Goal: Use online tool/utility: Utilize a website feature to perform a specific function

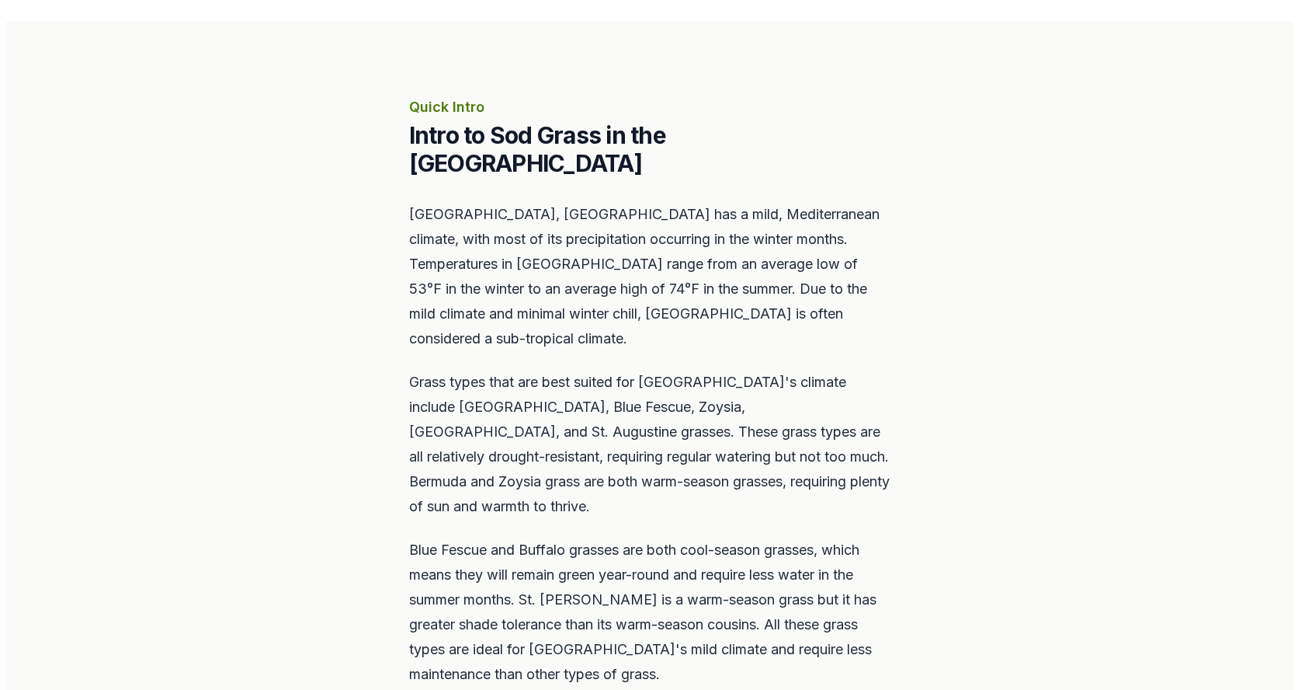
scroll to position [854, 0]
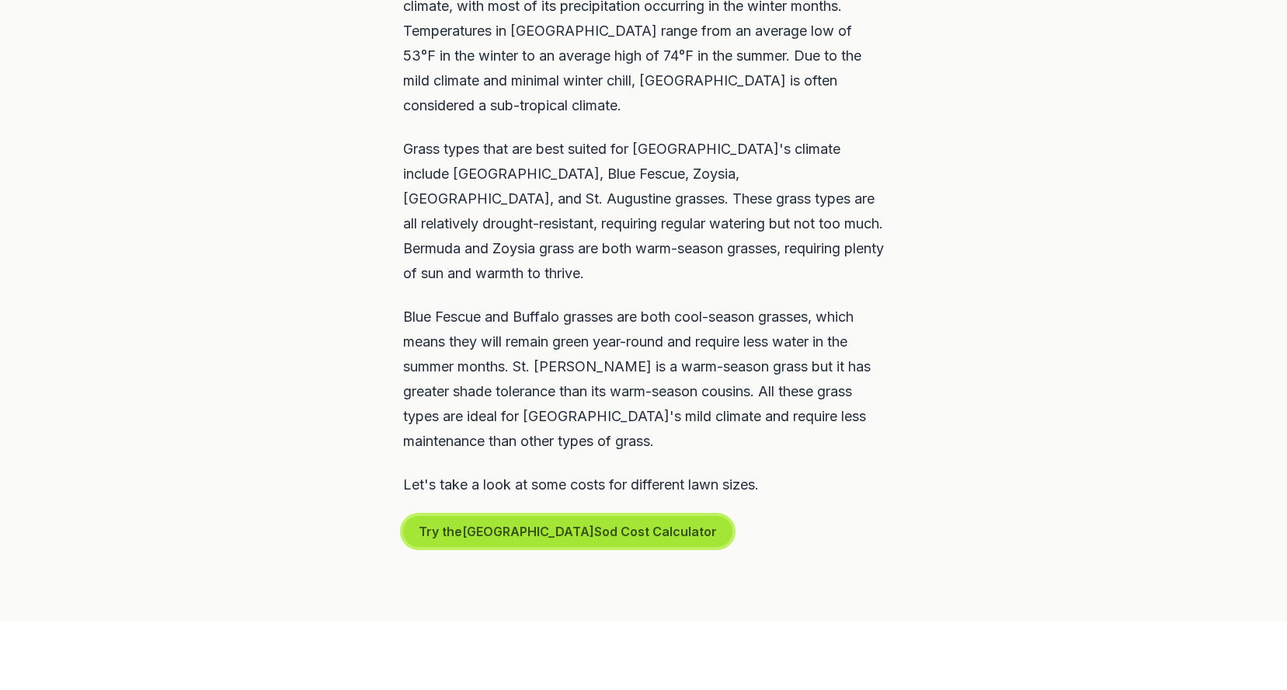
click at [574, 516] on button "Try the San Diego Sod Cost Calculator" at bounding box center [567, 531] width 329 height 31
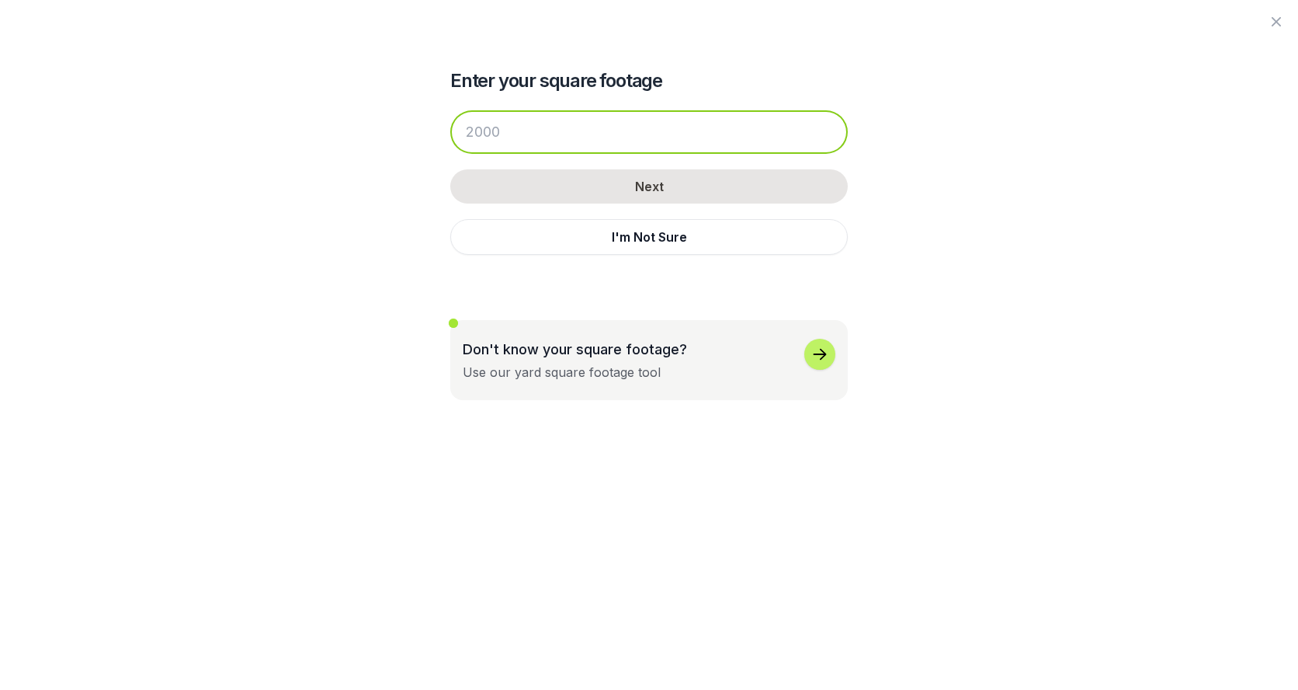
click at [545, 138] on input "number" at bounding box center [649, 131] width 398 height 43
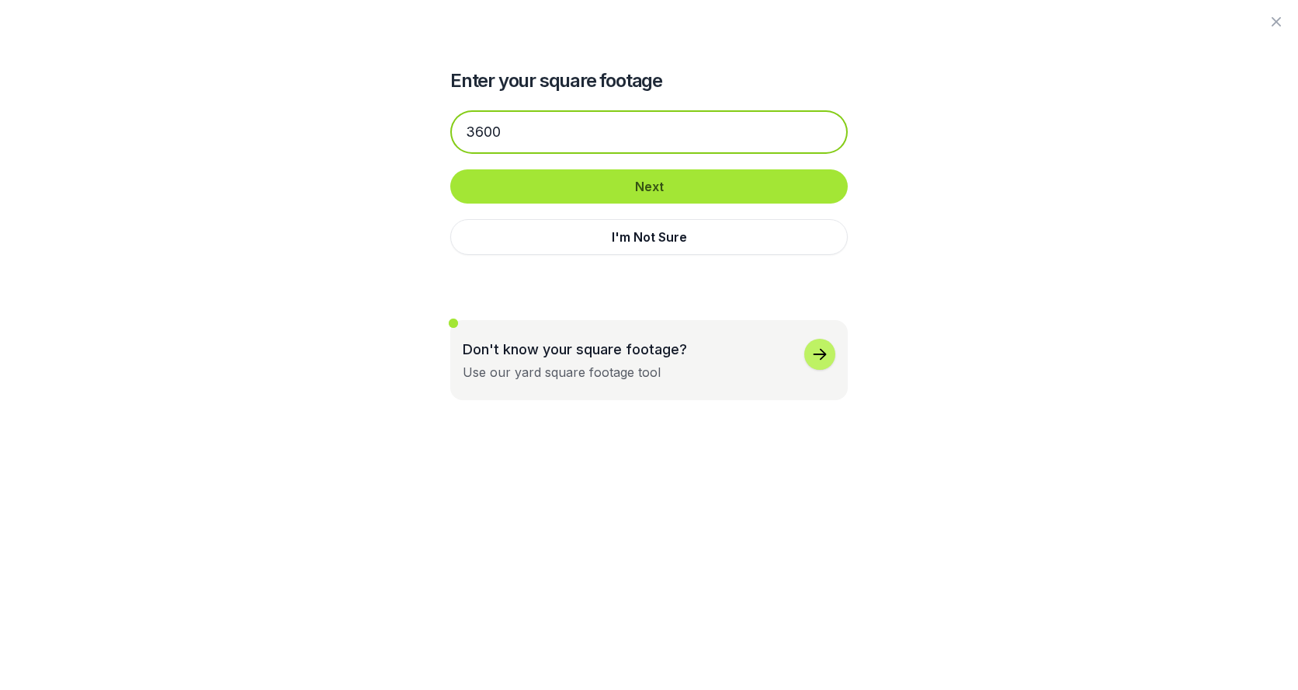
type input "3600"
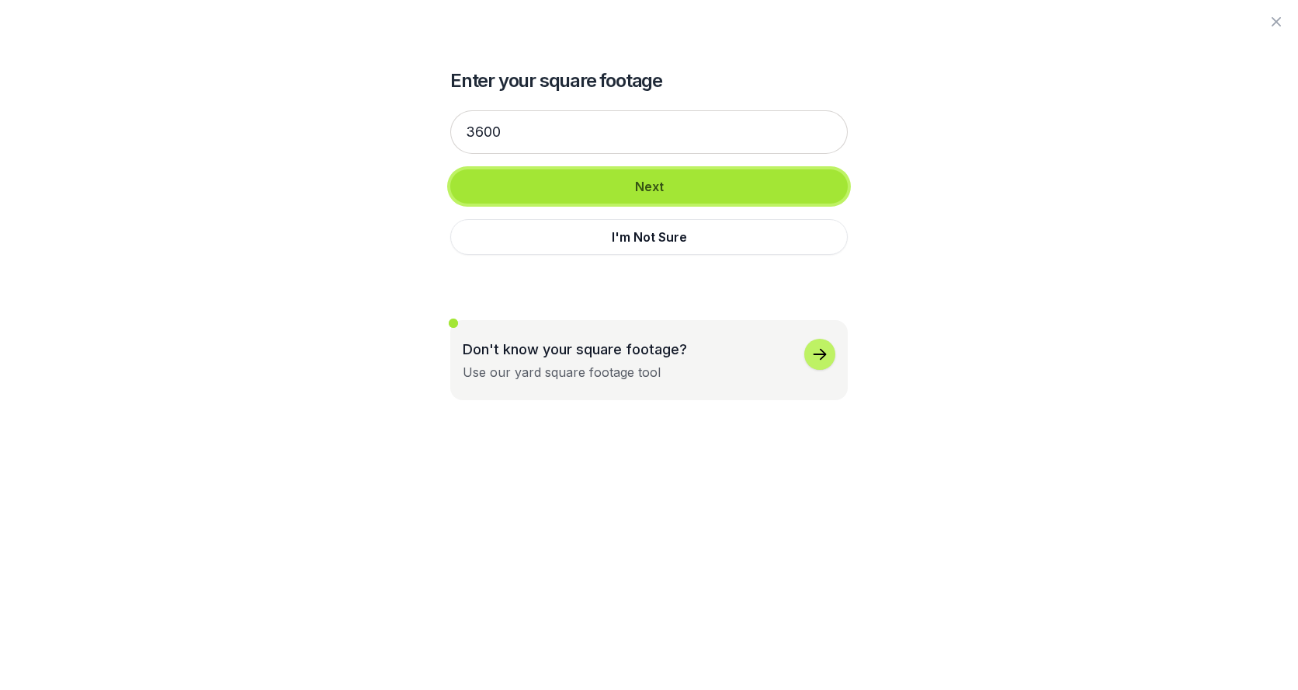
click at [592, 185] on button "Next" at bounding box center [649, 186] width 398 height 34
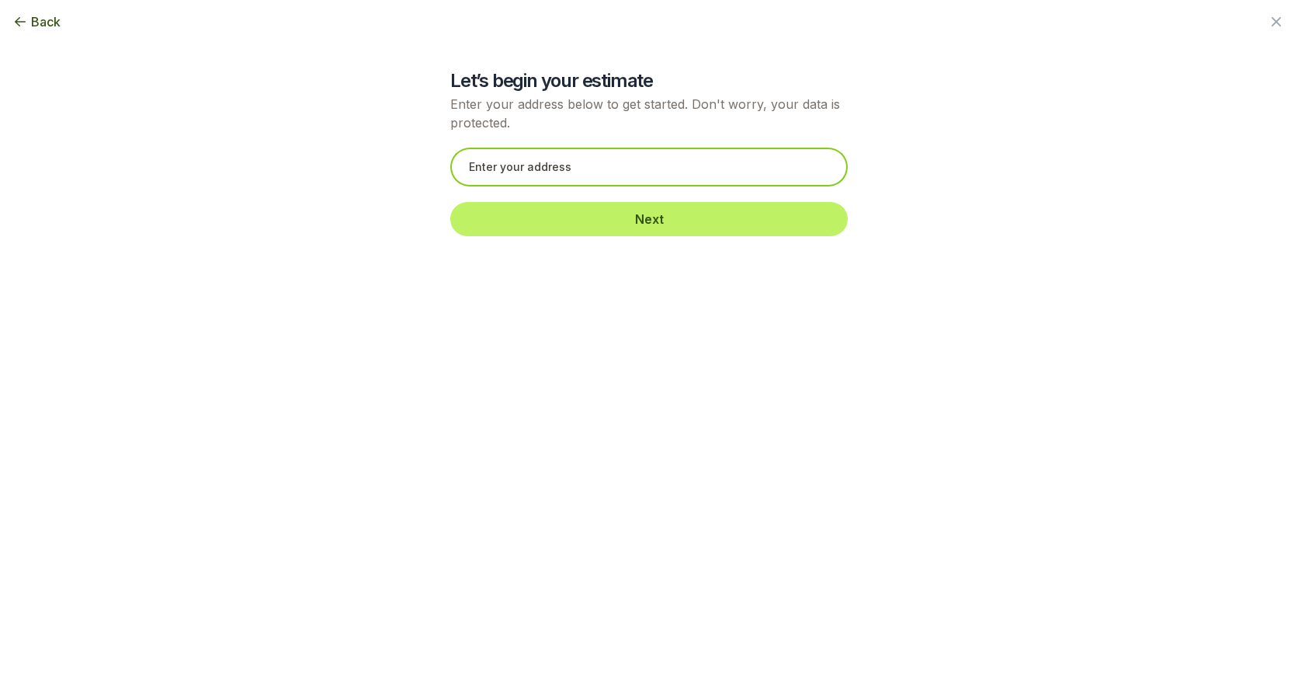
click at [597, 158] on input "text" at bounding box center [649, 167] width 398 height 39
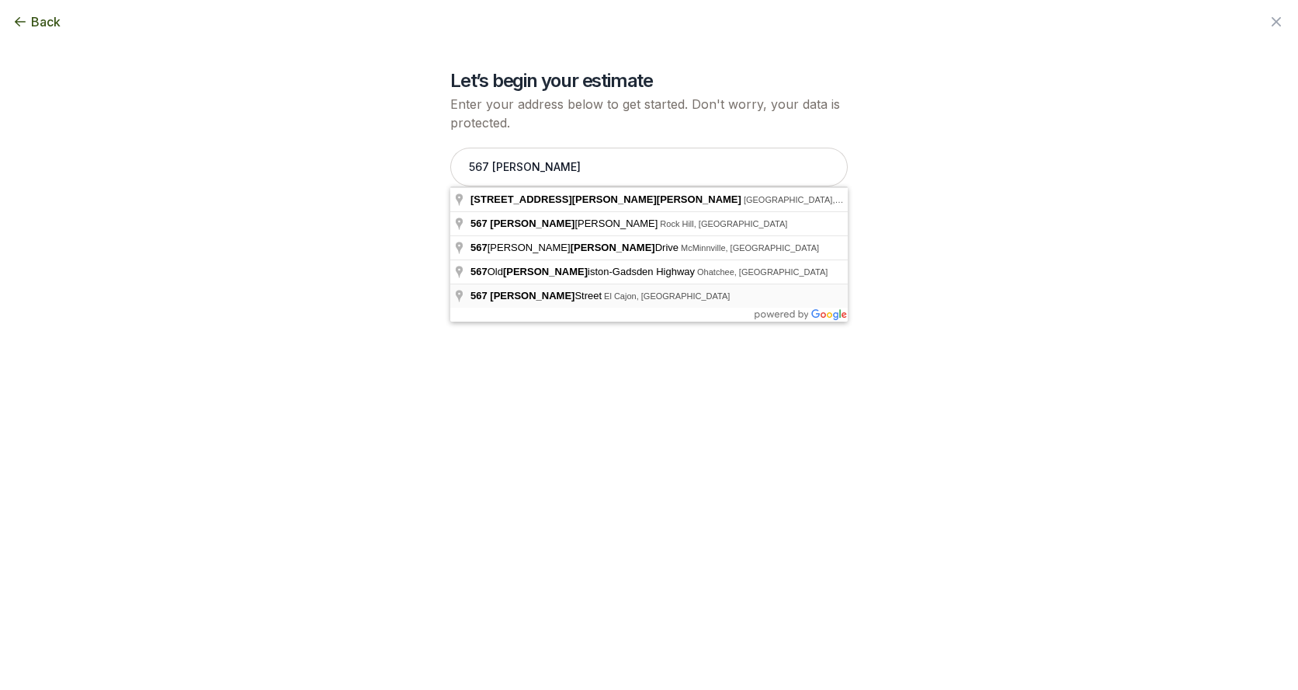
type input "[STREET_ADDRESS][PERSON_NAME]"
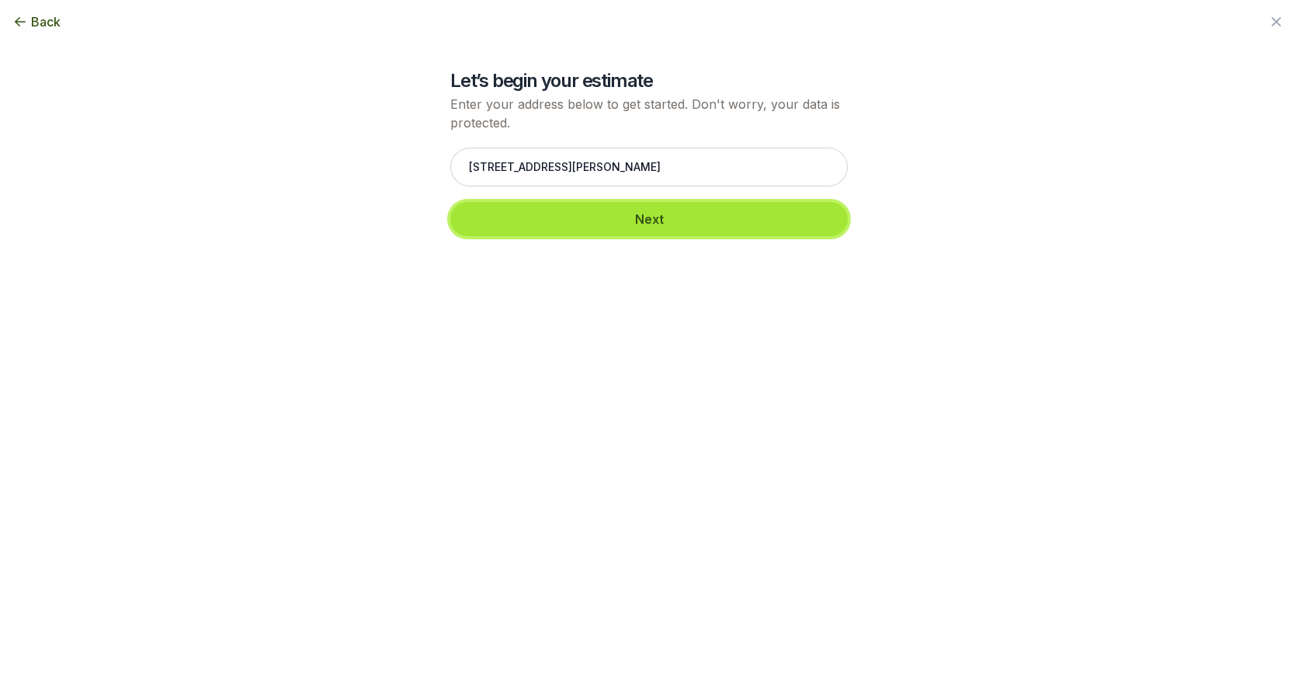
click at [676, 218] on button "Next" at bounding box center [649, 219] width 398 height 34
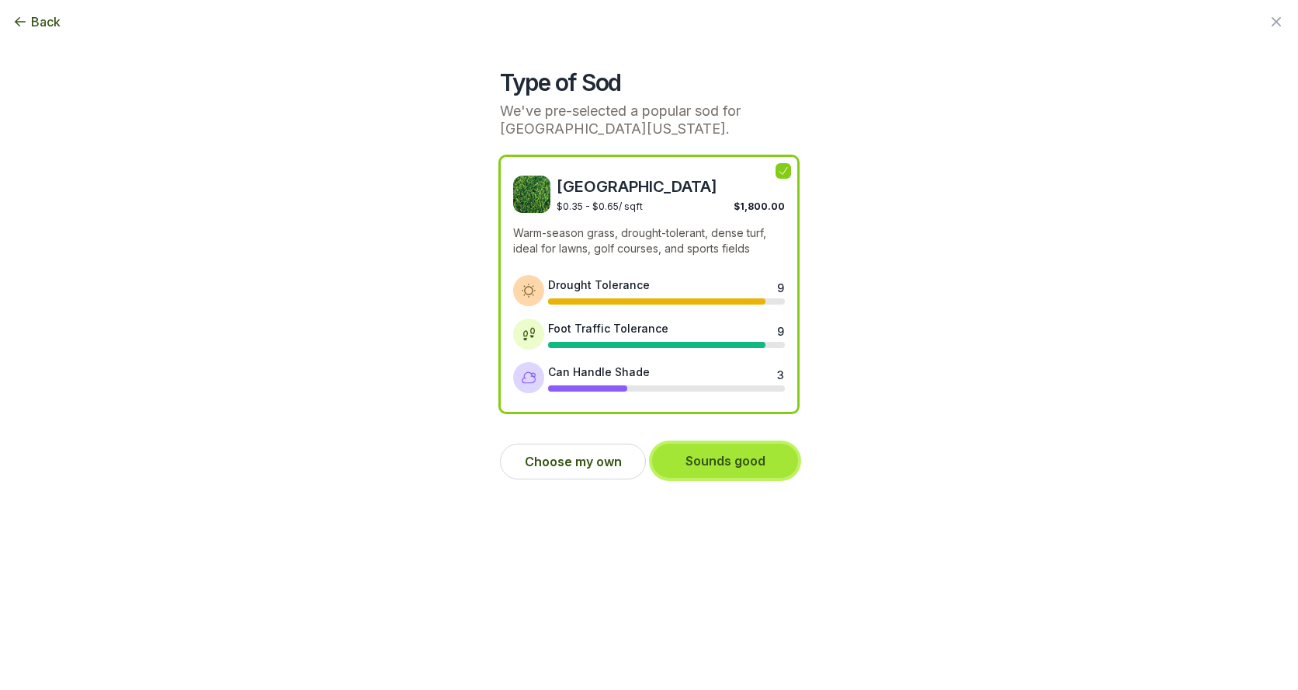
click at [707, 463] on button "Sounds good" at bounding box center [725, 460] width 146 height 34
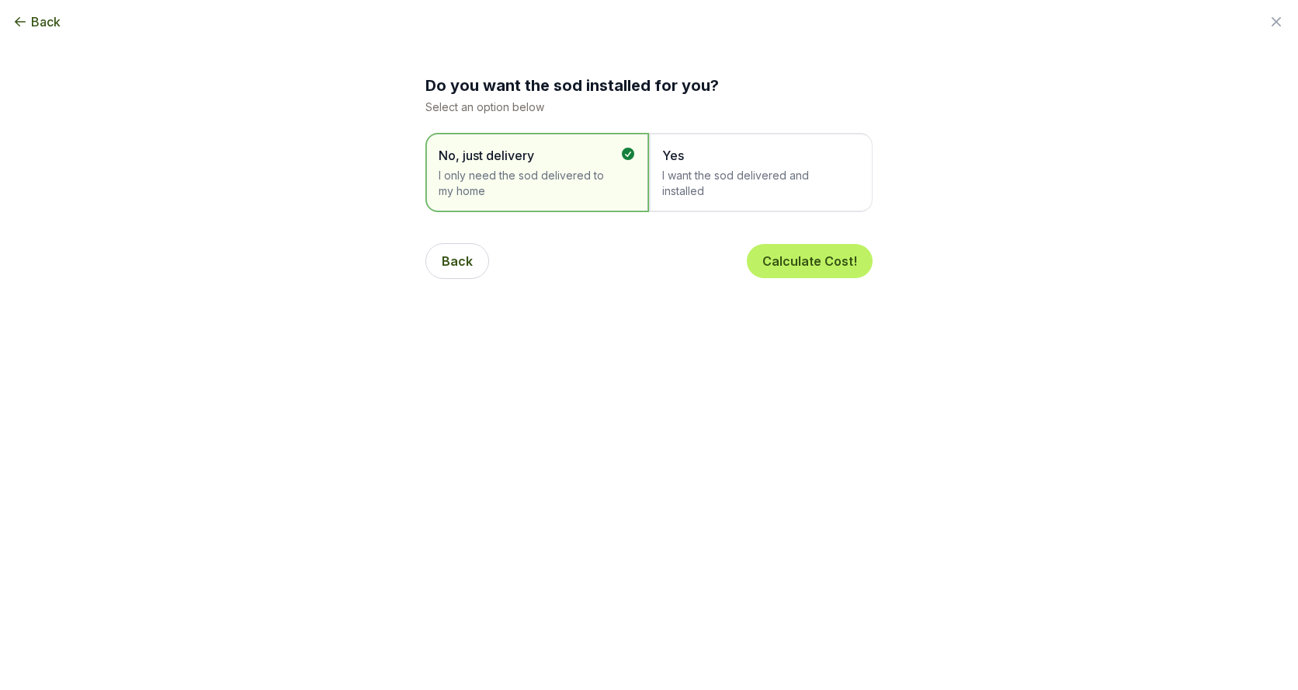
click at [720, 182] on span "I want the sod delivered and installed" at bounding box center [753, 183] width 182 height 31
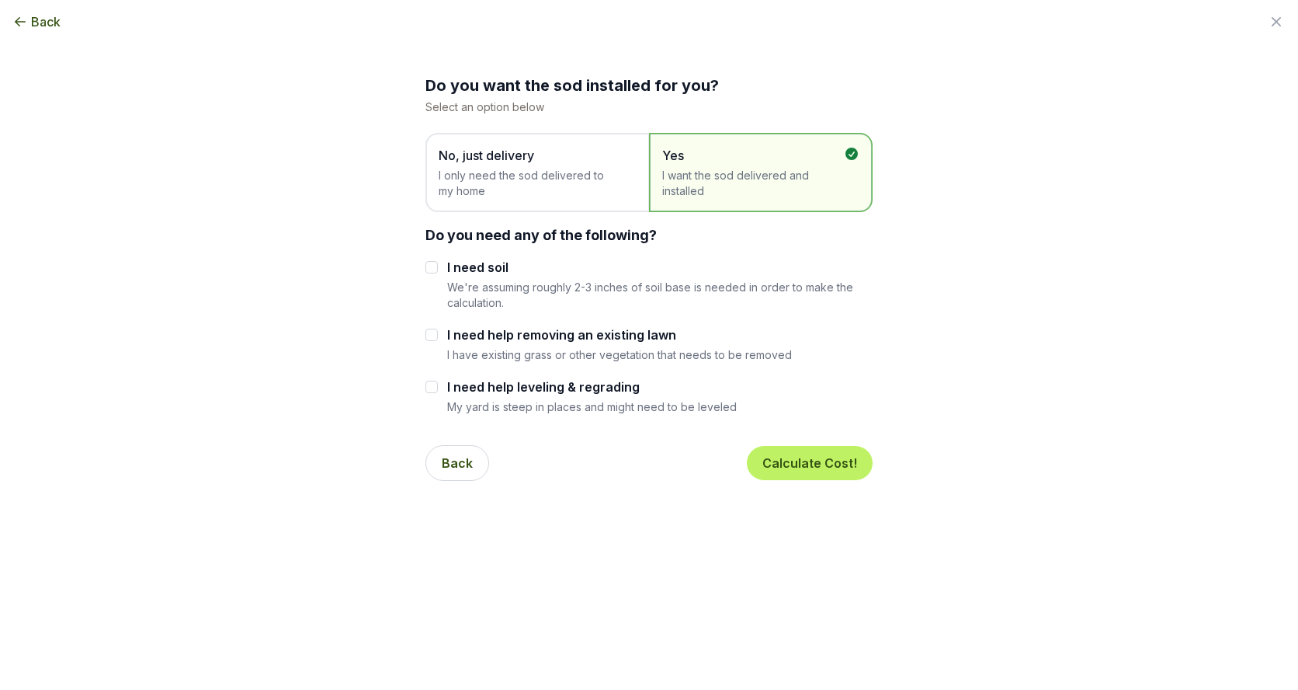
click at [470, 126] on div "Do you want the sod installed for you? Select an option below No, just delivery…" at bounding box center [649, 284] width 447 height 419
drag, startPoint x: 478, startPoint y: 162, endPoint x: 497, endPoint y: 186, distance: 31.5
click at [478, 162] on span "No, just delivery" at bounding box center [530, 155] width 182 height 19
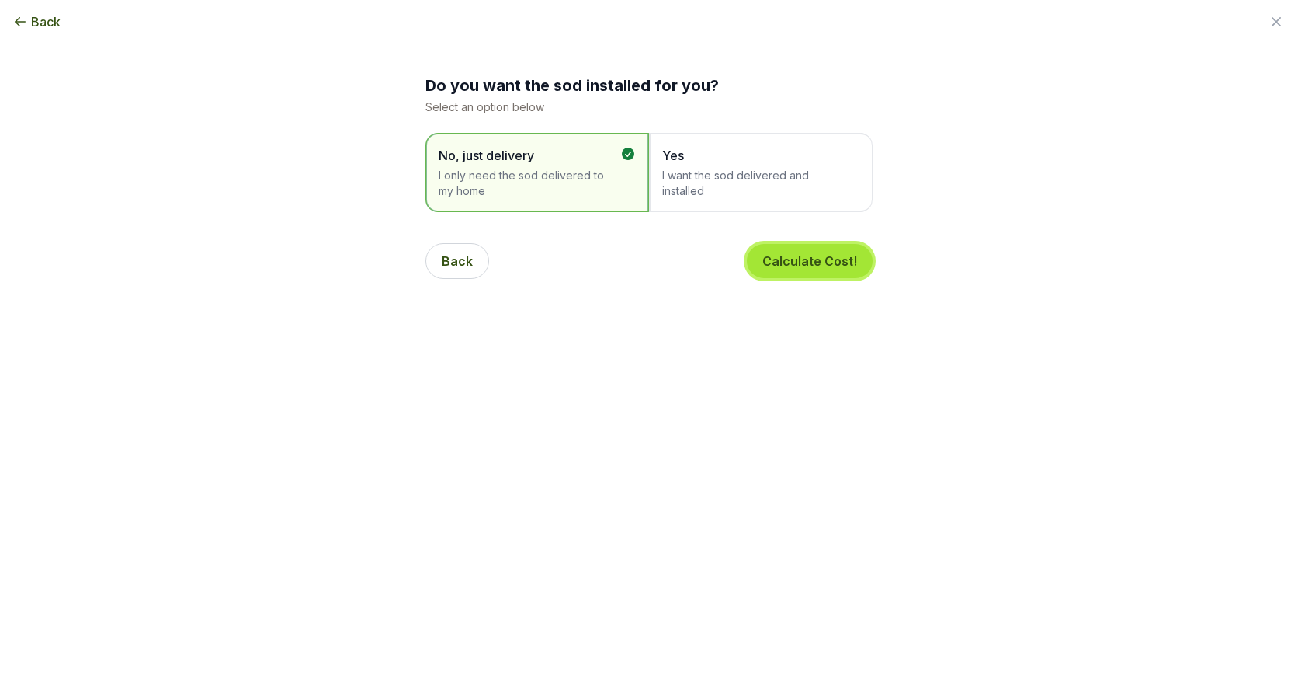
click at [810, 266] on button "Calculate Cost!" at bounding box center [810, 261] width 126 height 34
